Goal: Information Seeking & Learning: Learn about a topic

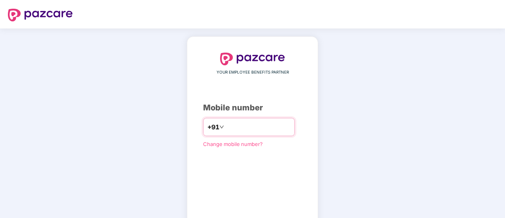
type input "**********"
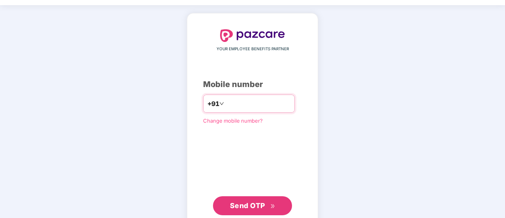
scroll to position [40, 0]
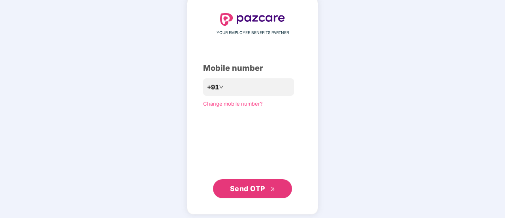
click at [259, 189] on span "Send OTP" at bounding box center [247, 188] width 35 height 8
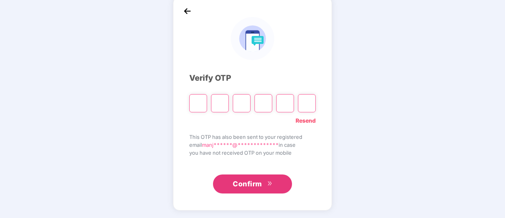
type input "*"
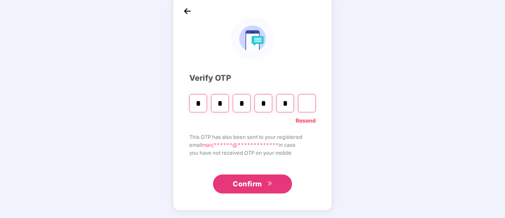
type input "*"
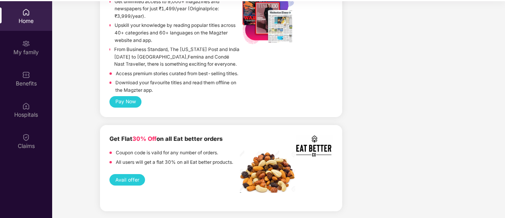
scroll to position [44, 0]
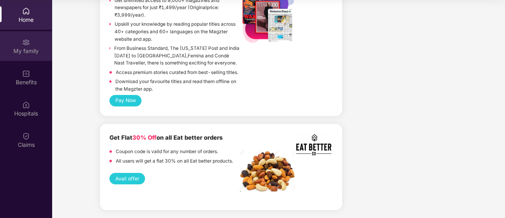
click at [31, 47] on div "My family" at bounding box center [26, 51] width 52 height 8
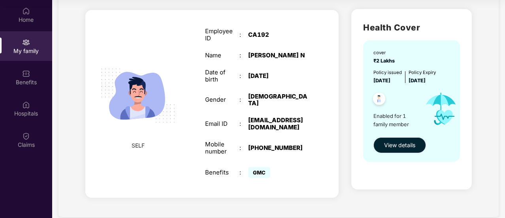
scroll to position [51, 0]
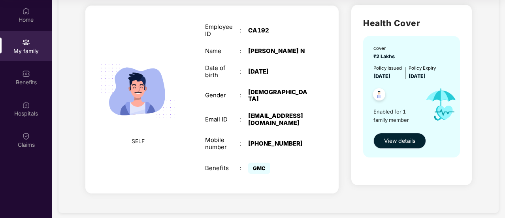
click at [402, 138] on span "View details" at bounding box center [399, 140] width 31 height 9
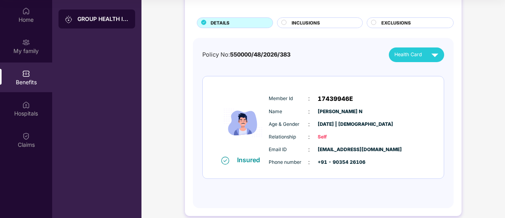
scroll to position [49, 0]
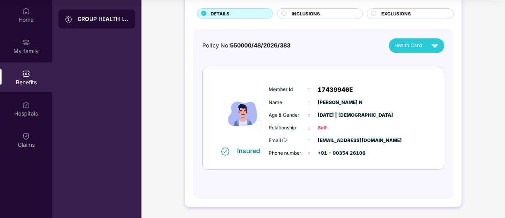
click at [28, 74] on img at bounding box center [26, 74] width 8 height 8
click at [432, 51] on img at bounding box center [435, 46] width 14 height 14
click at [429, 57] on li "[PERSON_NAME] N" at bounding box center [421, 63] width 67 height 16
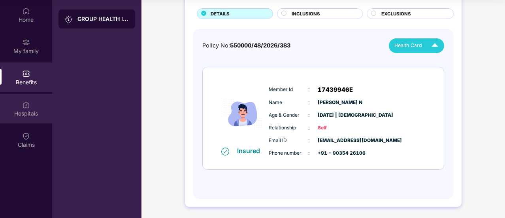
click at [19, 107] on div "Hospitals" at bounding box center [26, 109] width 52 height 30
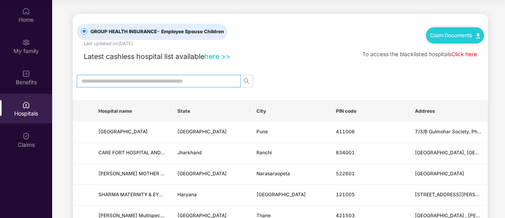
click at [206, 77] on input "text" at bounding box center [155, 81] width 148 height 9
type input "*********"
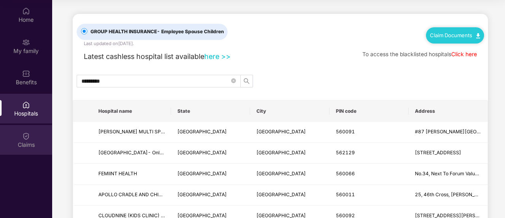
click at [34, 139] on div "Claims" at bounding box center [26, 140] width 52 height 30
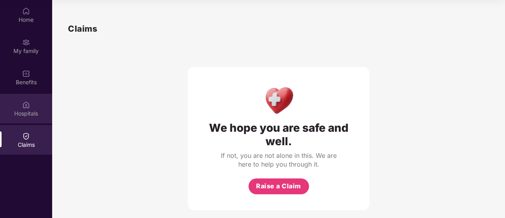
click at [32, 118] on div "Hospitals" at bounding box center [26, 109] width 52 height 30
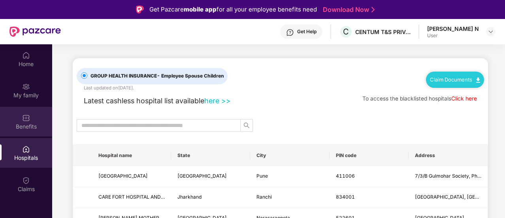
click at [24, 114] on img at bounding box center [26, 118] width 8 height 8
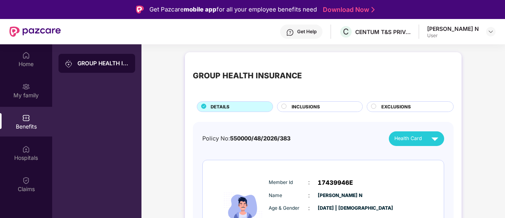
click at [120, 62] on div "GROUP HEALTH INSURANCE" at bounding box center [102, 63] width 51 height 8
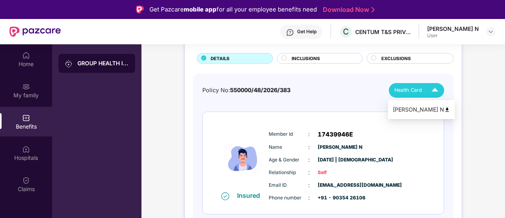
scroll to position [49, 0]
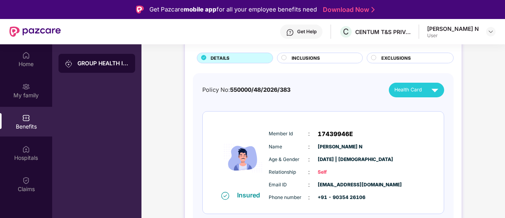
click at [109, 67] on div "GROUP HEALTH INSURANCE" at bounding box center [102, 63] width 51 height 8
click at [69, 65] on img at bounding box center [69, 64] width 8 height 8
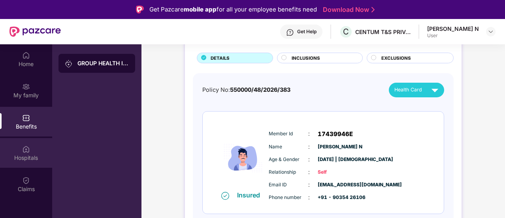
click at [28, 151] on img at bounding box center [26, 149] width 8 height 8
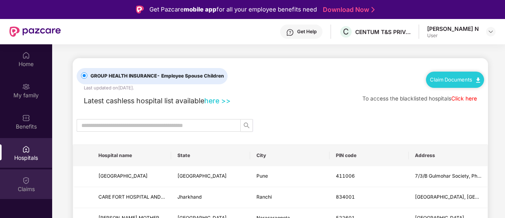
click at [24, 181] on img at bounding box center [26, 180] width 8 height 8
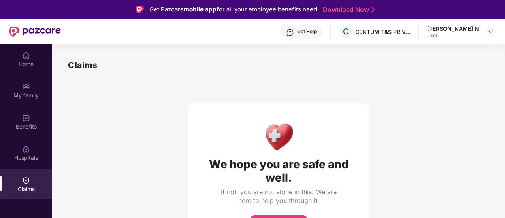
scroll to position [44, 0]
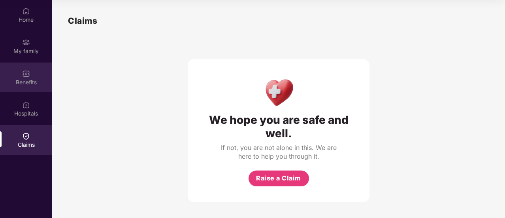
click at [30, 85] on div "Benefits" at bounding box center [26, 82] width 52 height 8
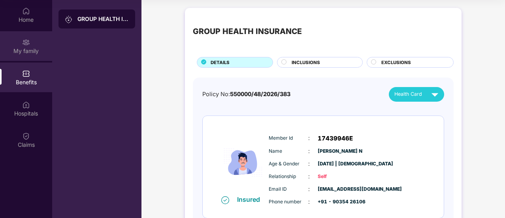
click at [34, 44] on div "My family" at bounding box center [26, 46] width 52 height 30
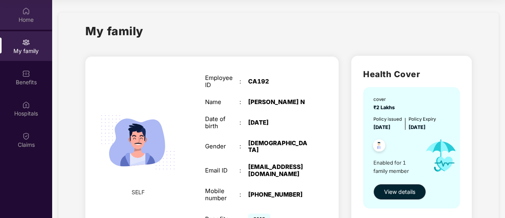
click at [32, 12] on div "Home" at bounding box center [26, 15] width 52 height 30
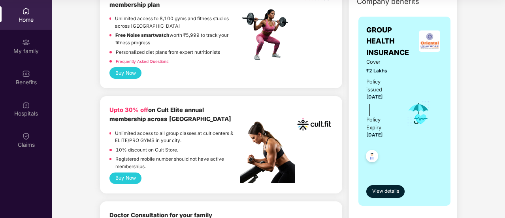
scroll to position [158, 0]
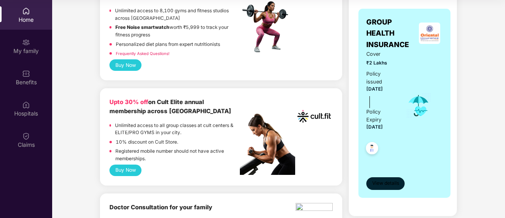
click at [387, 179] on span "View details" at bounding box center [385, 183] width 27 height 8
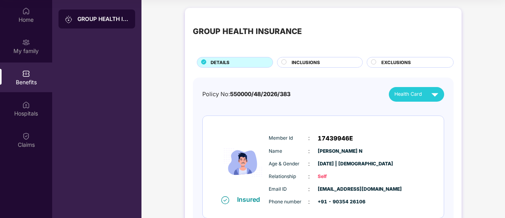
click at [271, 100] on div "Policy No: 550000/48/2026/383 Health Card" at bounding box center [323, 94] width 242 height 15
click at [272, 96] on span "550000/48/2026/383" at bounding box center [260, 94] width 60 height 7
click at [221, 94] on div "Policy No: 550000/48/2026/383" at bounding box center [246, 94] width 88 height 9
click at [223, 59] on span "DETAILS" at bounding box center [220, 62] width 19 height 7
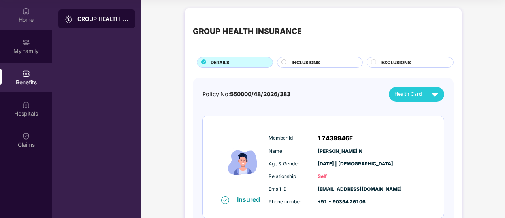
click at [10, 22] on div "Home" at bounding box center [26, 20] width 52 height 8
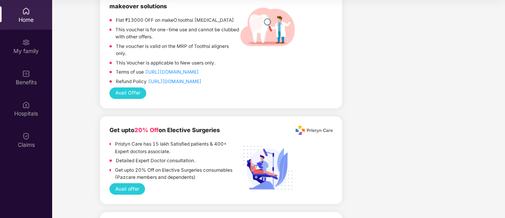
scroll to position [992, 0]
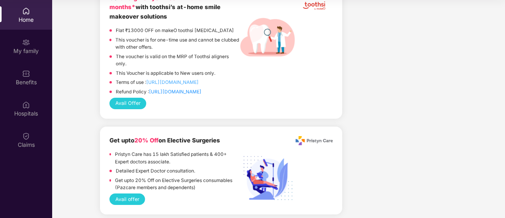
click at [198, 83] on link "[URL][DOMAIN_NAME]" at bounding box center [172, 82] width 53 height 6
